Goal: Task Accomplishment & Management: Use online tool/utility

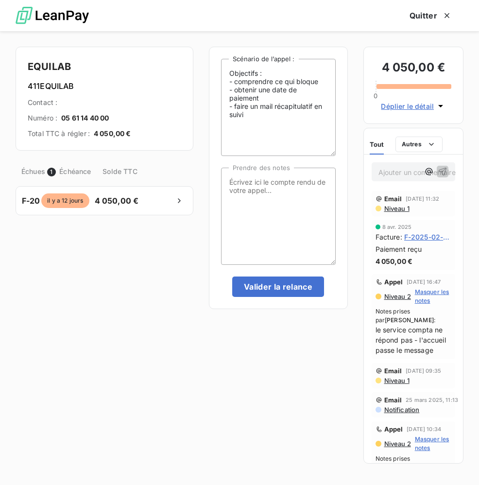
scroll to position [0, 38]
click at [444, 17] on icon "button" at bounding box center [447, 16] width 10 height 10
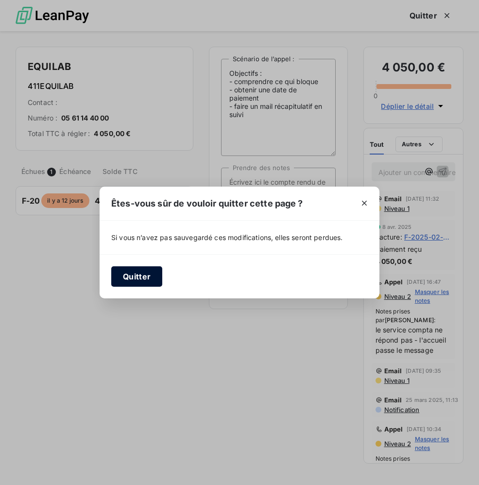
click at [128, 274] on button "Quitter" at bounding box center [136, 276] width 51 height 20
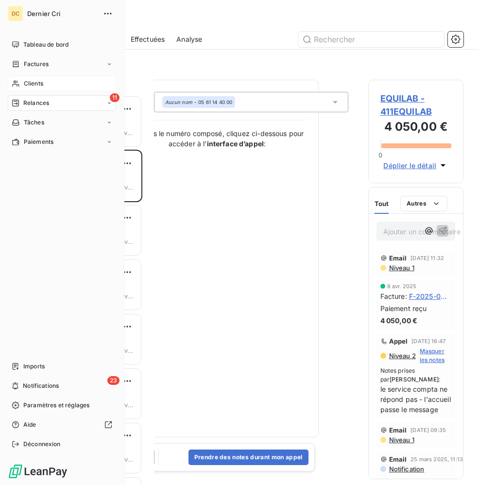
click at [17, 83] on icon at bounding box center [16, 84] width 8 height 8
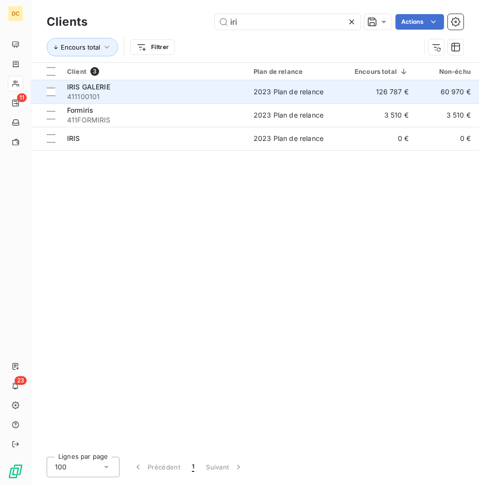
type input "iri"
click at [161, 93] on span "411100101" at bounding box center [154, 97] width 175 height 10
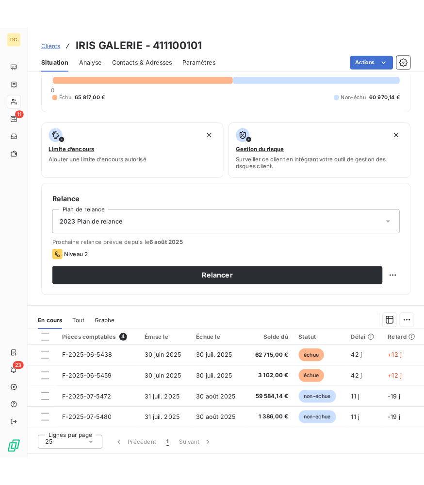
scroll to position [218, 0]
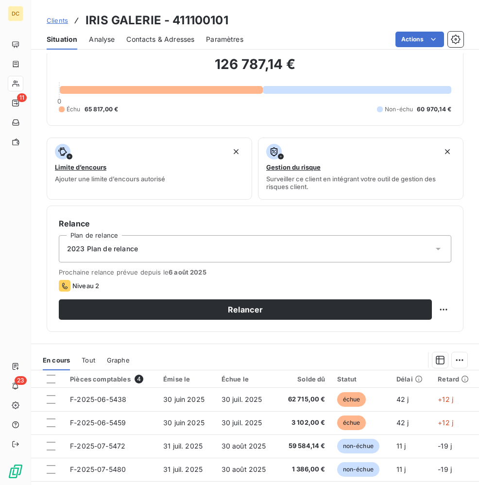
click at [152, 40] on span "Contacts & Adresses" at bounding box center [160, 39] width 68 height 10
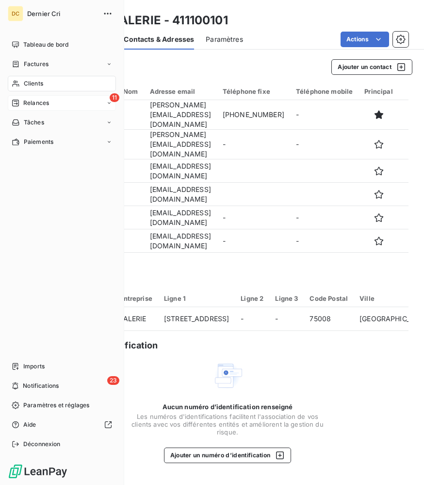
click at [17, 101] on icon at bounding box center [15, 103] width 7 height 7
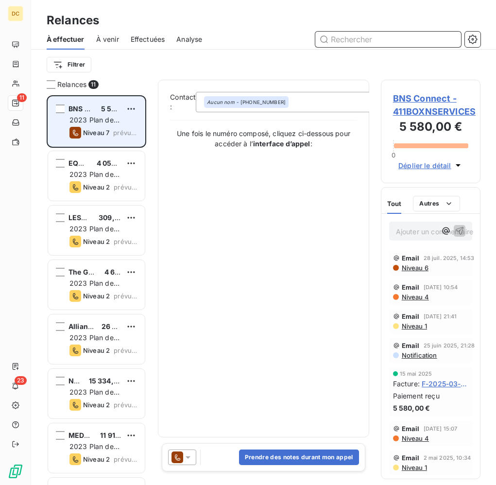
scroll to position [389, 100]
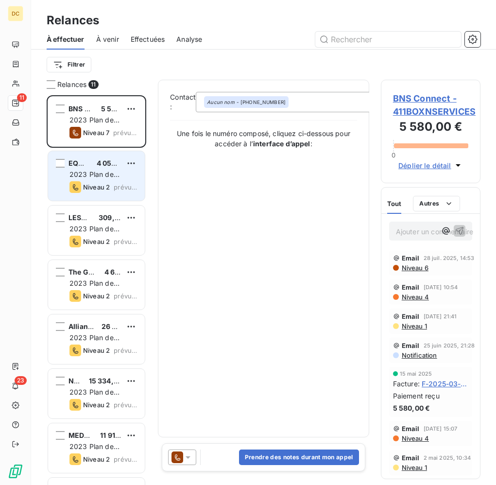
click at [94, 175] on span "2023 Plan de relance" at bounding box center [94, 179] width 50 height 18
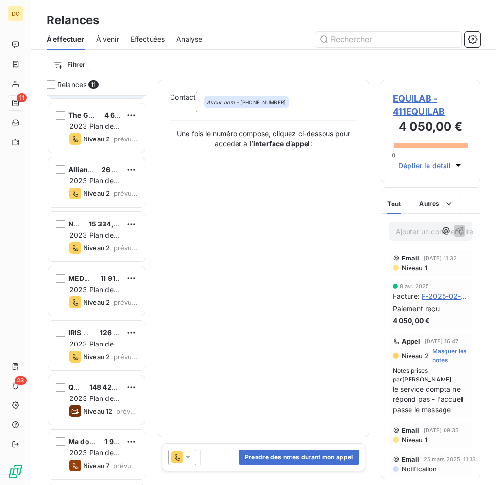
scroll to position [209, 0]
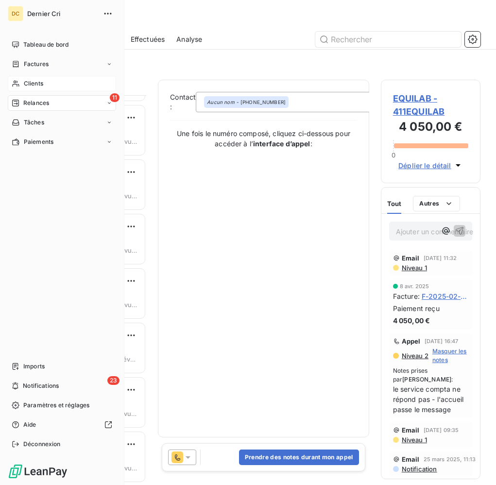
click at [25, 80] on span "Clients" at bounding box center [33, 83] width 19 height 9
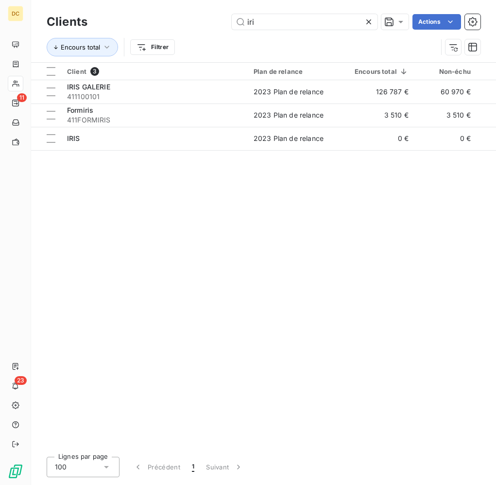
drag, startPoint x: 265, startPoint y: 25, endPoint x: 221, endPoint y: 25, distance: 44.2
click at [221, 25] on div "iri Actions" at bounding box center [289, 22] width 381 height 16
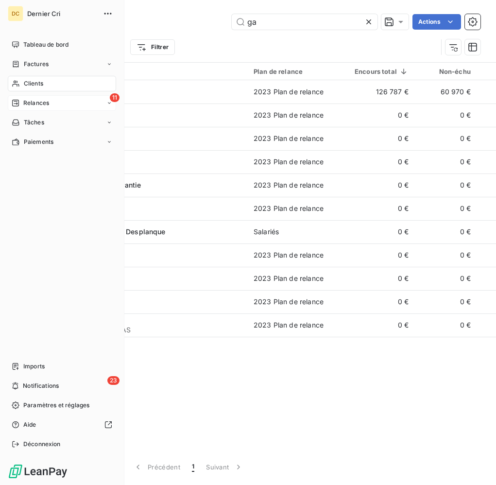
type input "ga"
click at [21, 100] on div "Relances" at bounding box center [30, 103] width 37 height 9
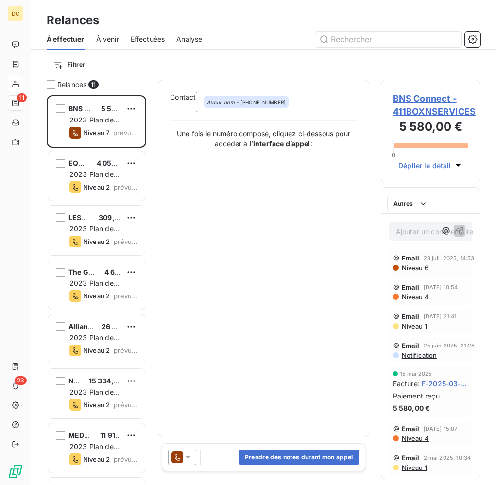
scroll to position [389, 100]
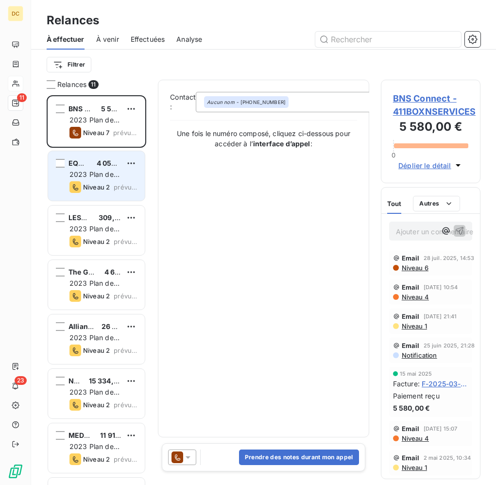
click at [91, 175] on span "2023 Plan de relance" at bounding box center [94, 179] width 50 height 18
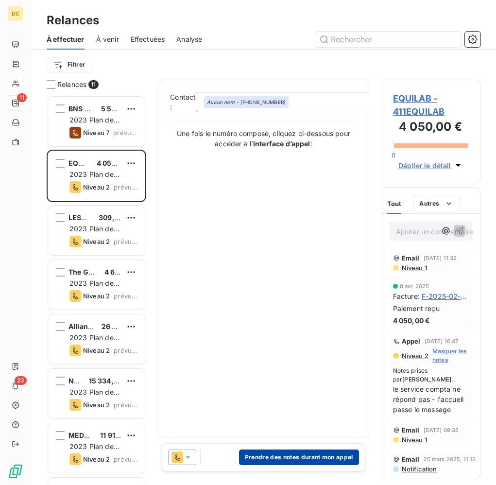
click at [331, 449] on button "Prendre des notes durant mon appel" at bounding box center [299, 457] width 120 height 16
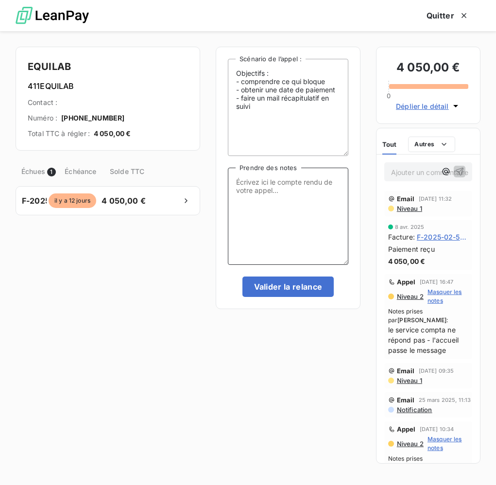
click at [271, 182] on textarea "Prendre des notes" at bounding box center [288, 216] width 120 height 97
paste textarea "Bonjour, Nous avons une facture de 4 050 € qui est échue. Pouvez-vous svp me co…"
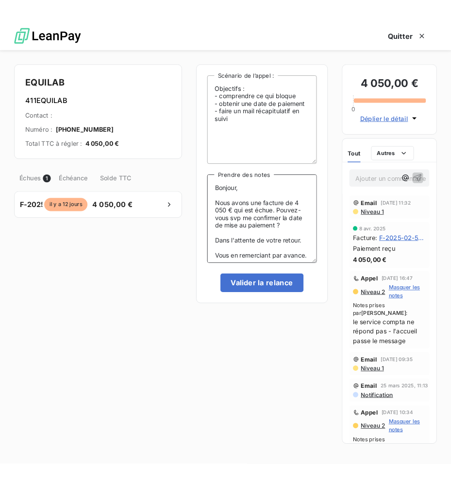
scroll to position [13, 0]
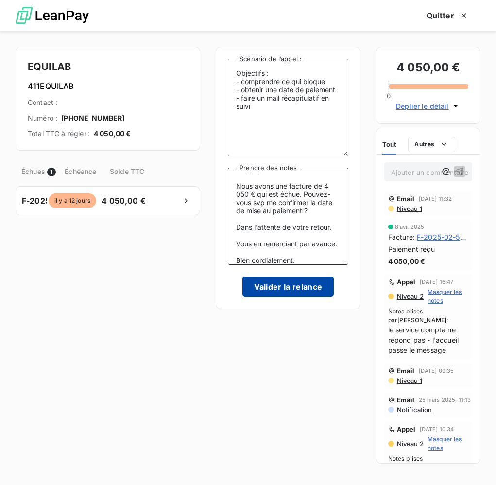
type textarea "Bonjour, Nous avons une facture de 4 050 € qui est échue. Pouvez-vous svp me co…"
click at [278, 290] on button "Valider la relance" at bounding box center [288, 286] width 92 height 20
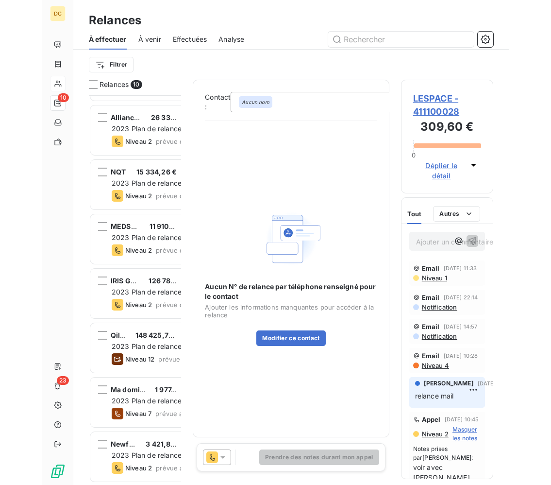
scroll to position [389, 113]
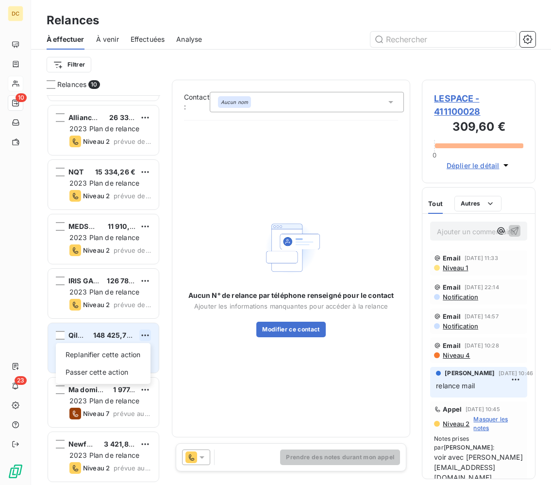
click at [144, 335] on html "DC 10 23 Relances À effectuer À venir Effectuées Analyse Filtrer Relances 10 LE…" at bounding box center [275, 242] width 551 height 485
click at [114, 356] on div "Replanifier cette action" at bounding box center [103, 355] width 87 height 16
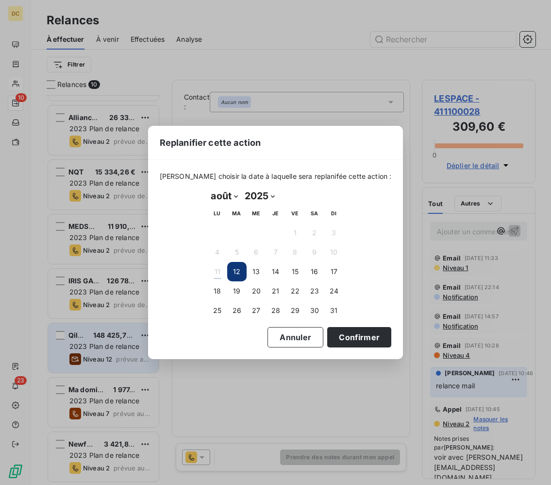
click at [236, 196] on select "janvier février mars avril mai juin juillet août septembre octobre novembre déc…" at bounding box center [225, 196] width 34 height 16
select select "8"
click at [214, 230] on button "1" at bounding box center [217, 232] width 19 height 19
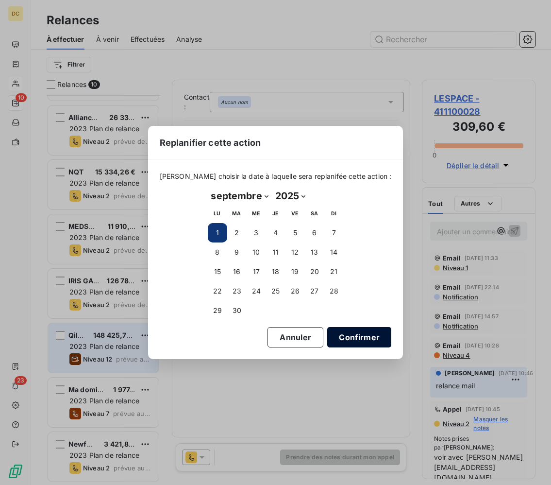
click at [361, 336] on button "Confirmer" at bounding box center [359, 337] width 64 height 20
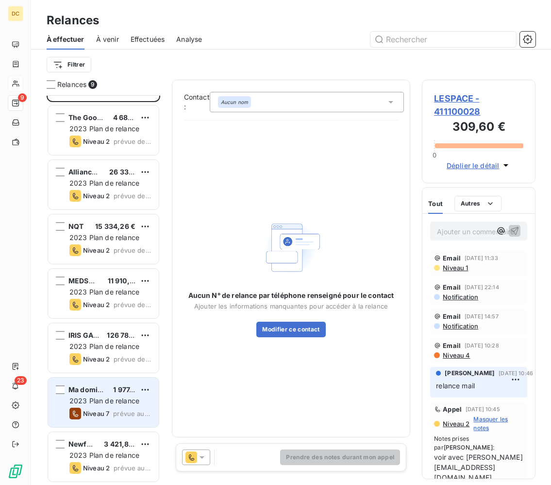
scroll to position [100, 0]
click at [122, 392] on span "1 977,54 €" at bounding box center [130, 389] width 34 height 8
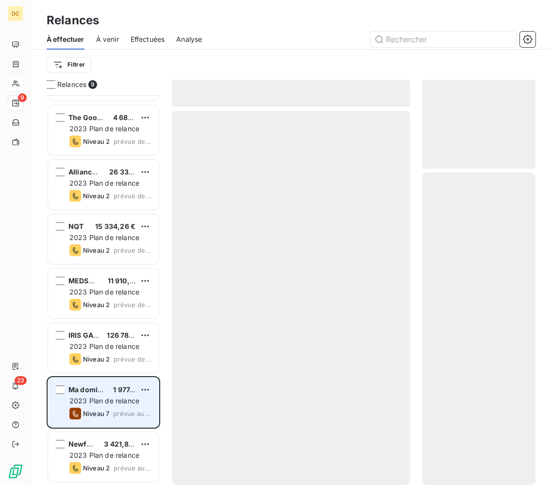
scroll to position [100, 0]
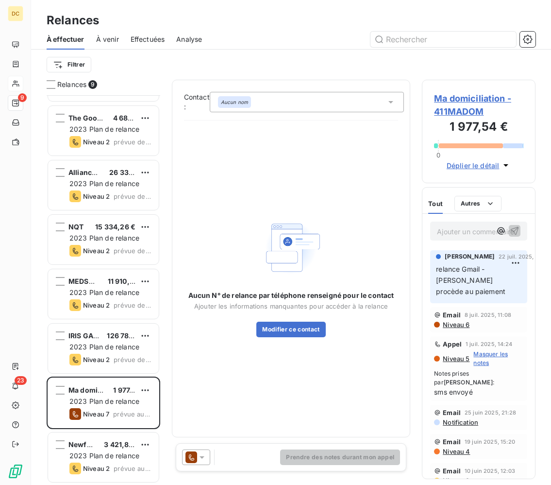
click at [465, 167] on span "Déplier le détail" at bounding box center [473, 165] width 53 height 10
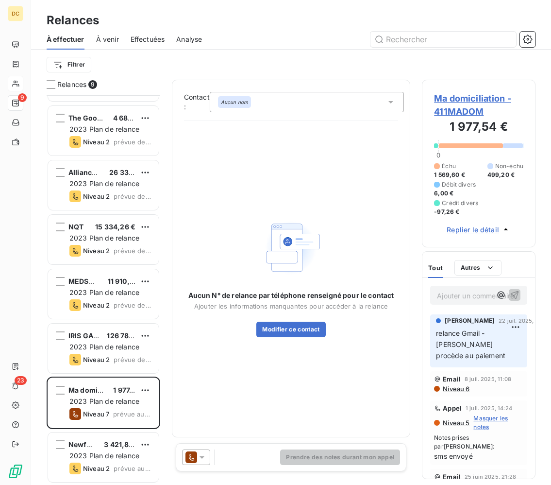
click at [469, 104] on span "Ma domiciliation - 411MADOM" at bounding box center [478, 105] width 89 height 26
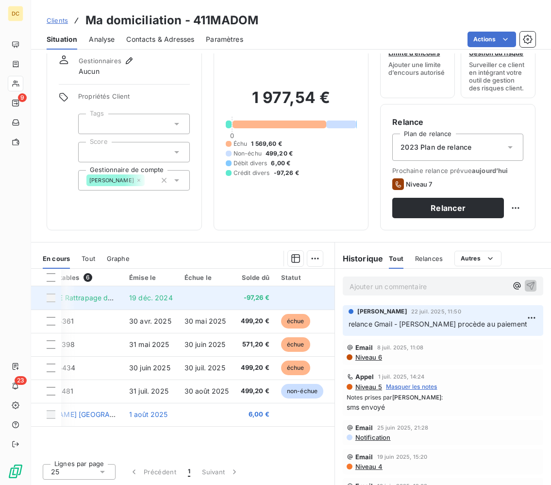
scroll to position [0, 49]
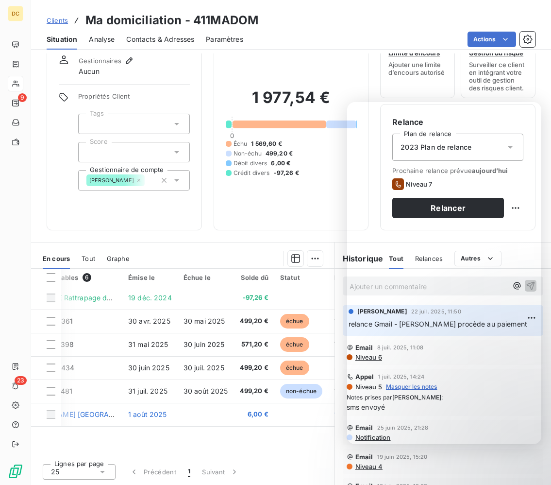
click at [103, 224] on div "Informations client Gestionnaires Aucun Propriétés Client Tags Score Gestionnai…" at bounding box center [124, 126] width 155 height 207
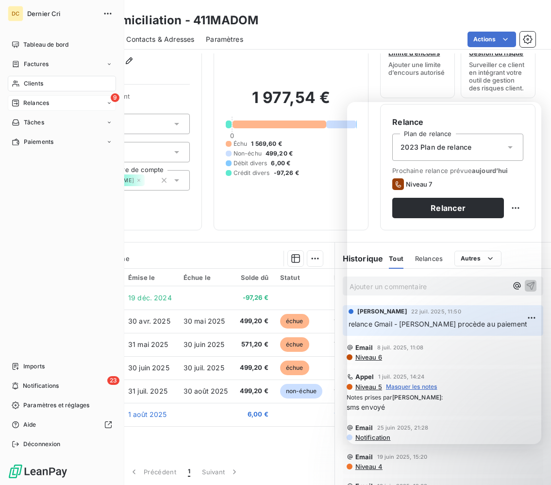
click at [17, 105] on icon at bounding box center [16, 103] width 8 height 8
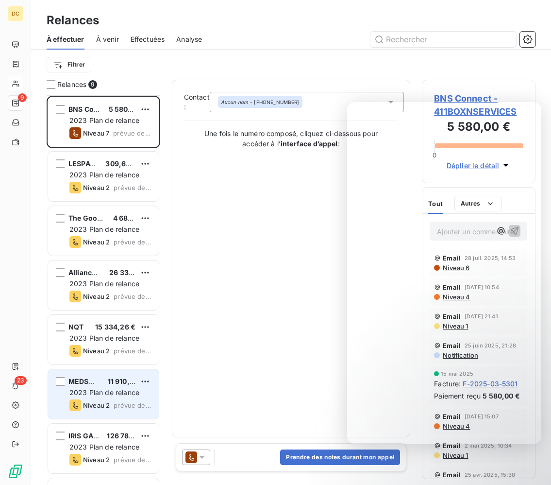
scroll to position [101, 0]
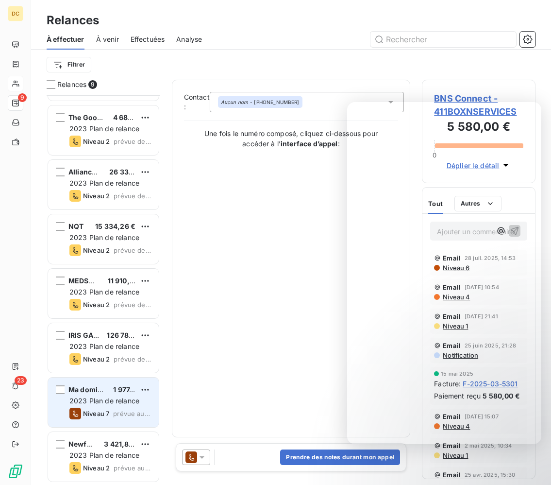
click at [101, 400] on span "2023 Plan de relance" at bounding box center [104, 400] width 70 height 8
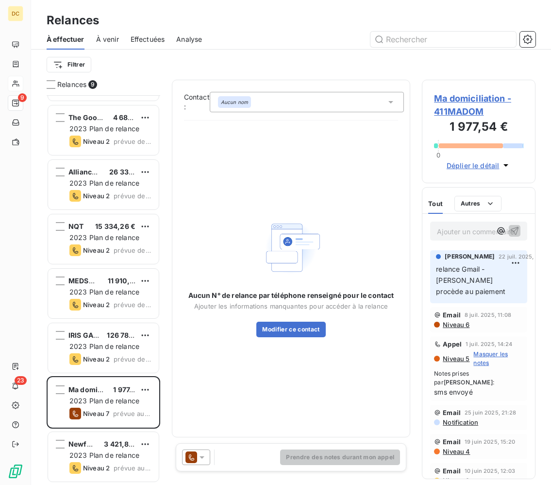
click at [448, 233] on p "Ajouter un commentaire ﻿" at bounding box center [464, 231] width 54 height 12
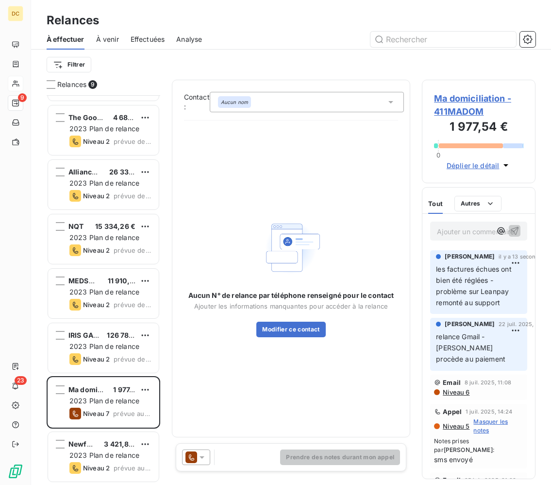
click at [141, 390] on html "DC 9 23 Relances À effectuer À venir Effectuées Analyse Filtrer Relances 9 BNS …" at bounding box center [275, 242] width 551 height 485
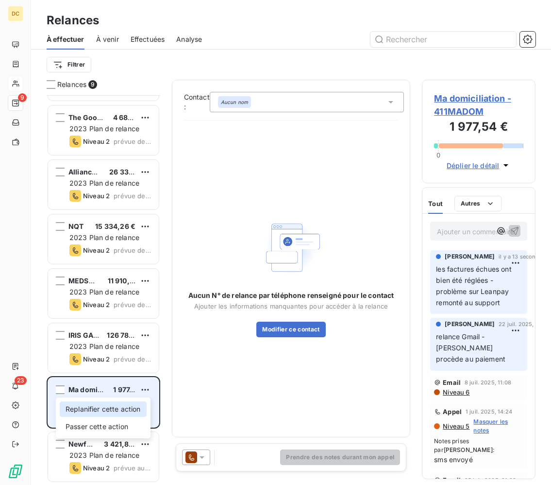
click at [127, 403] on div "Replanifier cette action" at bounding box center [103, 409] width 87 height 16
select select "7"
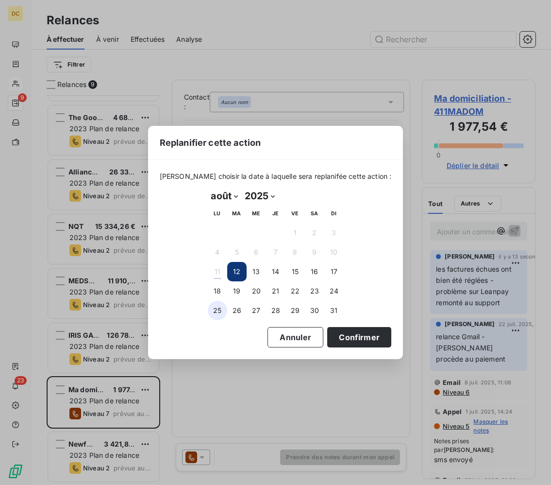
click at [218, 312] on button "25" at bounding box center [217, 310] width 19 height 19
click at [330, 342] on button "Confirmer" at bounding box center [359, 337] width 64 height 20
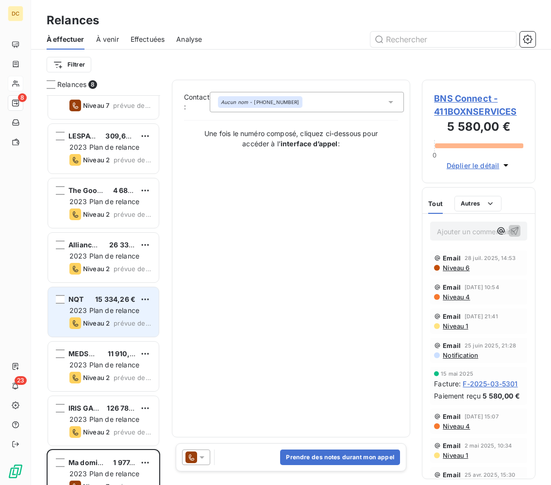
scroll to position [46, 0]
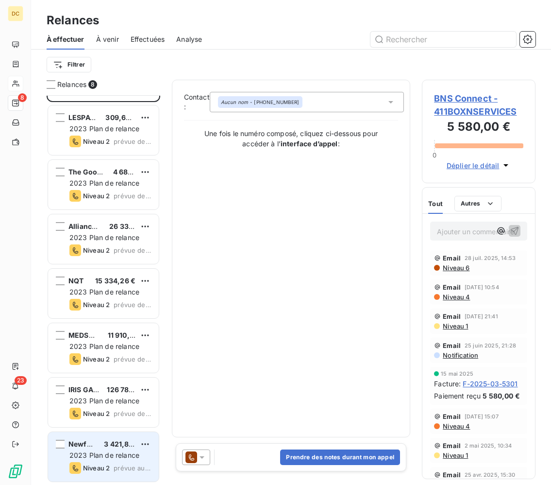
click at [114, 456] on span "2023 Plan de relance" at bounding box center [104, 455] width 70 height 8
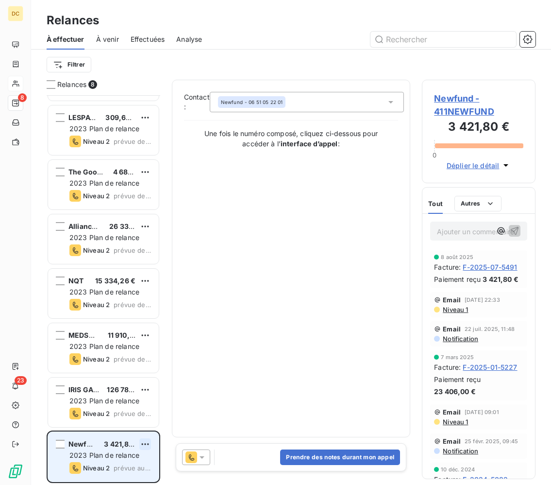
click at [144, 444] on html "DC 8 23 Relances À effectuer À venir Effectuées Analyse Filtrer Relances 8 BNS …" at bounding box center [275, 242] width 551 height 485
click at [123, 409] on div "Replanifier cette action" at bounding box center [103, 407] width 87 height 16
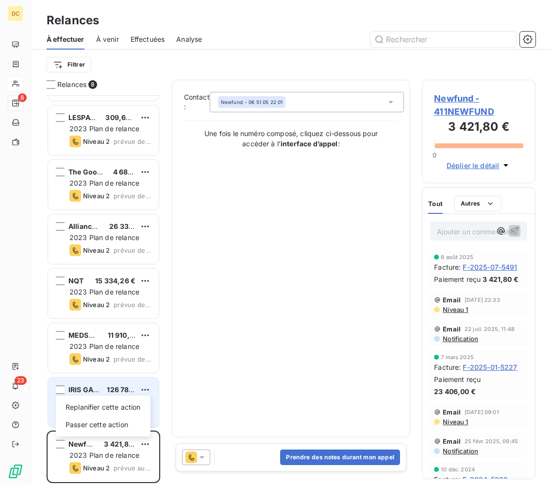
select select "7"
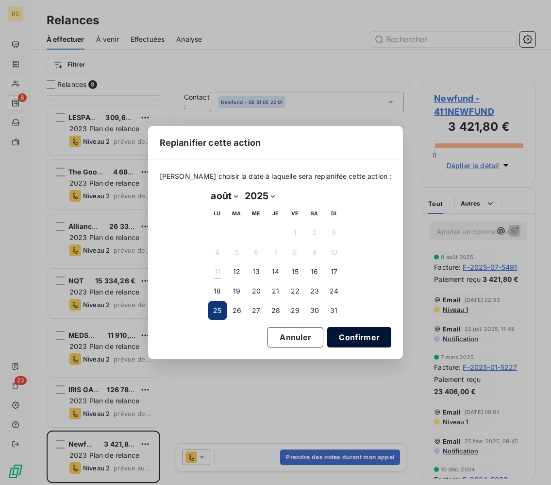
click at [329, 335] on button "Confirmer" at bounding box center [359, 337] width 64 height 20
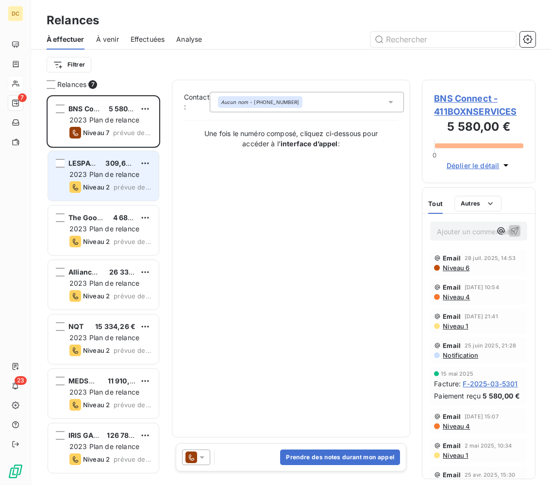
click at [102, 174] on span "2023 Plan de relance" at bounding box center [104, 174] width 70 height 8
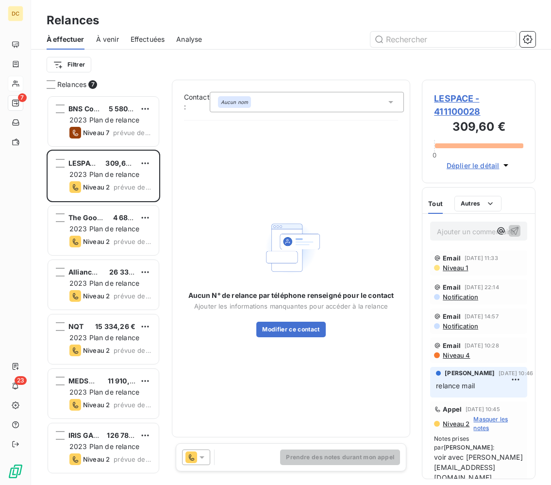
click at [204, 454] on icon at bounding box center [202, 457] width 10 height 10
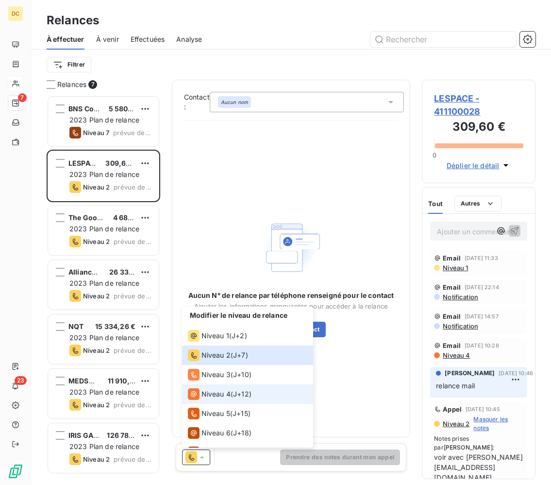
click at [218, 394] on span "Niveau 4" at bounding box center [215, 394] width 29 height 10
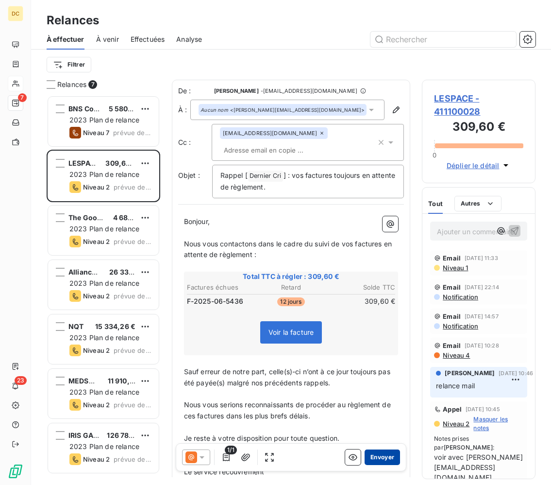
click at [383, 457] on button "Envoyer" at bounding box center [382, 457] width 35 height 16
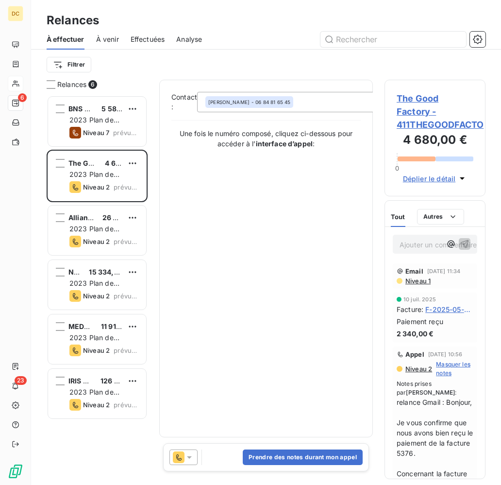
scroll to position [0, 0]
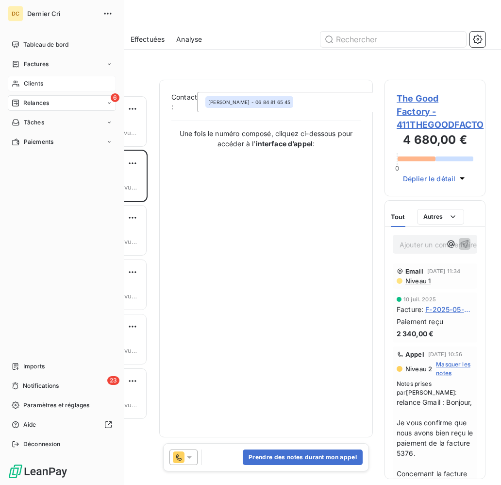
click at [29, 86] on span "Clients" at bounding box center [33, 83] width 19 height 9
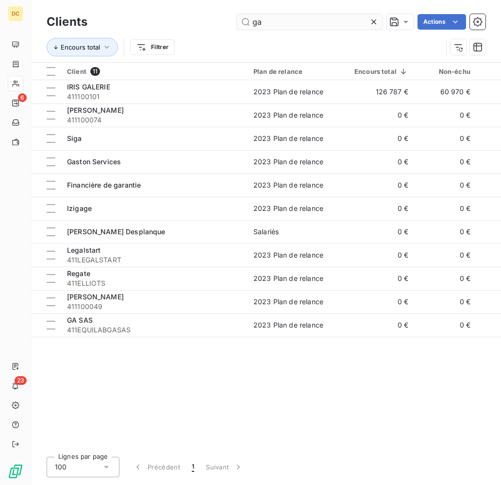
drag, startPoint x: 274, startPoint y: 27, endPoint x: 252, endPoint y: 25, distance: 22.9
click at [252, 25] on input "ga" at bounding box center [310, 22] width 146 height 16
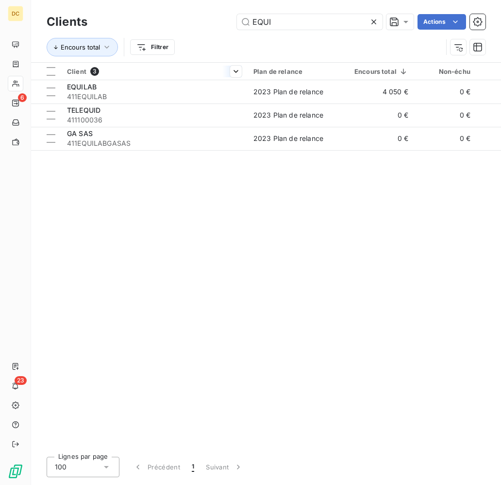
type input "EQUI"
click at [163, 80] on div at bounding box center [154, 80] width 186 height 0
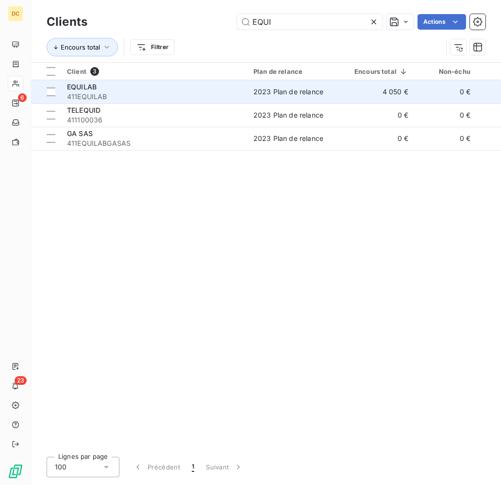
click at [162, 90] on div "EQUILAB" at bounding box center [154, 87] width 175 height 10
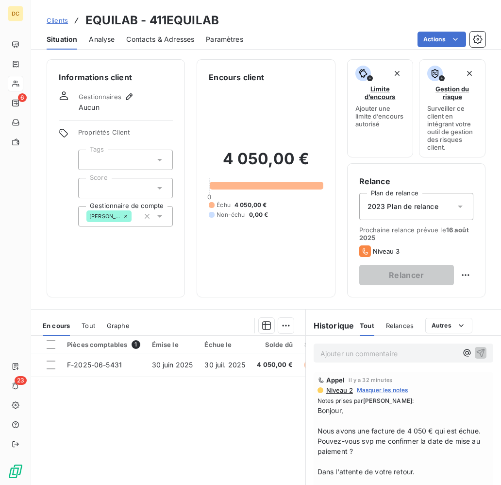
click at [361, 356] on p "Ajouter un commentaire ﻿" at bounding box center [388, 353] width 137 height 12
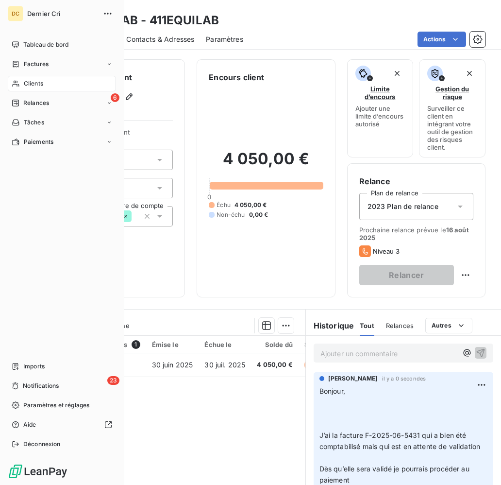
click at [19, 111] on nav "Tableau de bord Factures Clients 6 Relances Tâches Paiements" at bounding box center [62, 93] width 108 height 113
click at [26, 107] on span "Relances" at bounding box center [36, 103] width 26 height 9
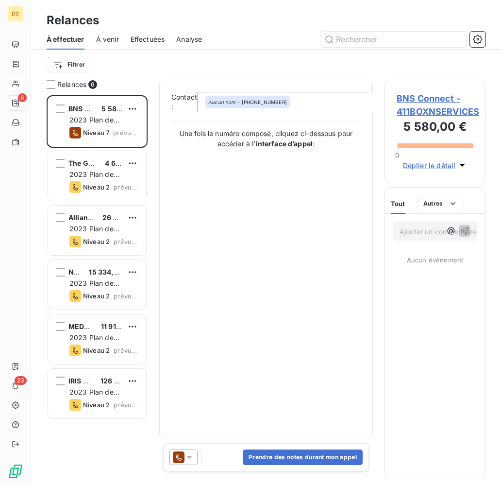
scroll to position [389, 101]
